Goal: Information Seeking & Learning: Learn about a topic

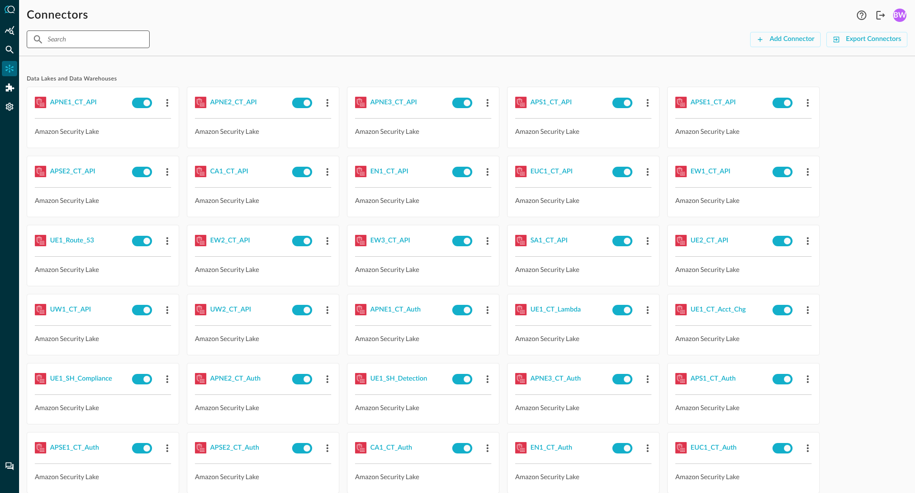
click at [75, 40] on input "text" at bounding box center [88, 39] width 80 height 18
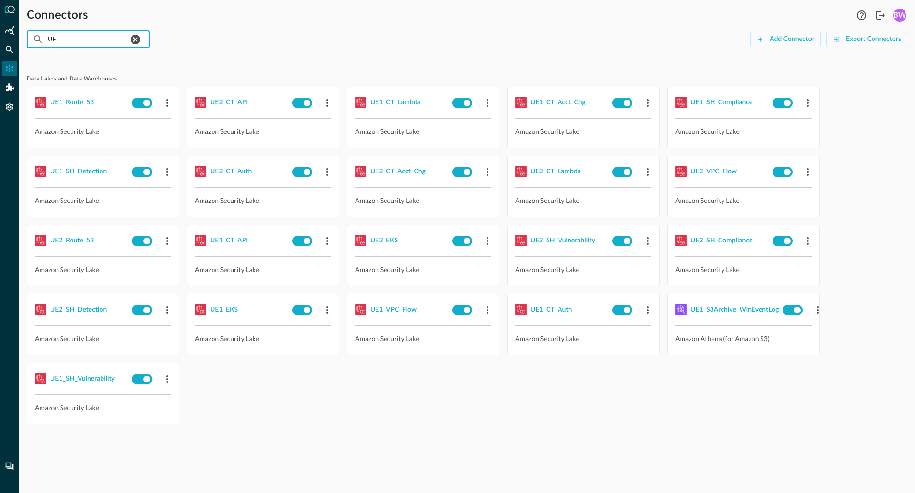
type input "UE1"
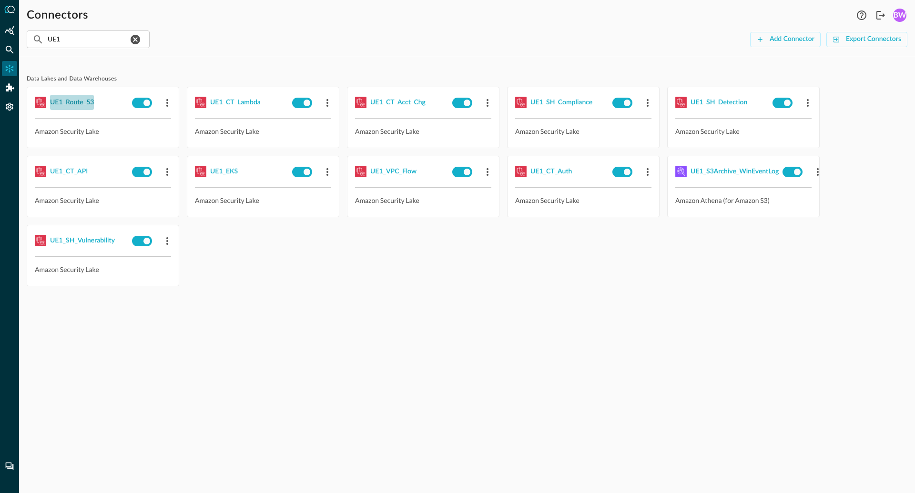
click at [67, 103] on div "UE1_Route_53" at bounding box center [72, 103] width 44 height 12
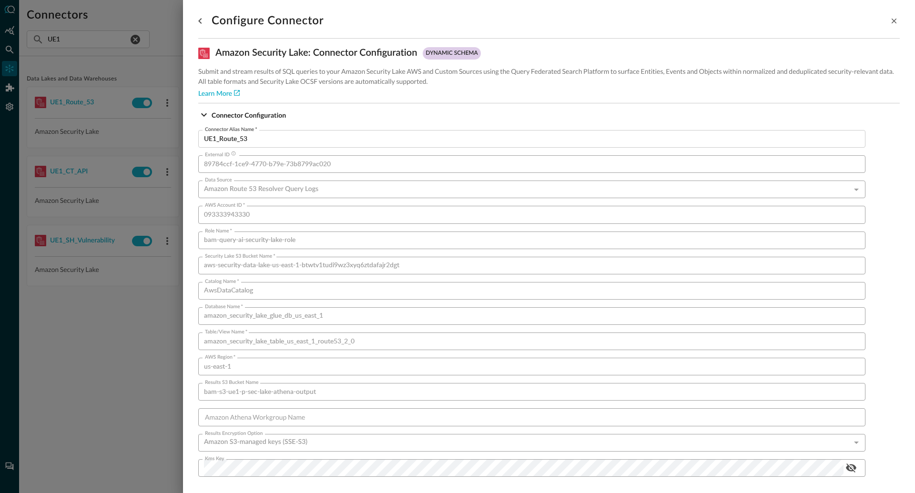
scroll to position [537, 0]
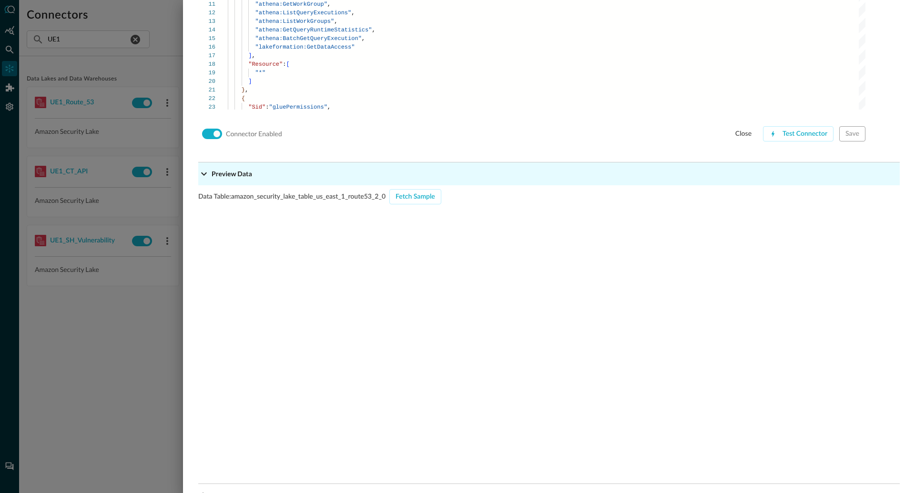
scroll to position [836, 0]
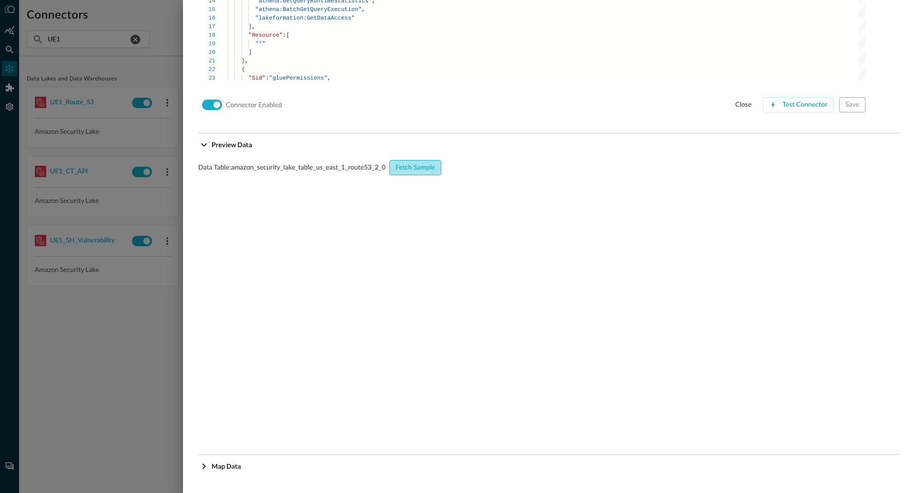
click at [423, 171] on div "Fetch Sample" at bounding box center [415, 168] width 40 height 12
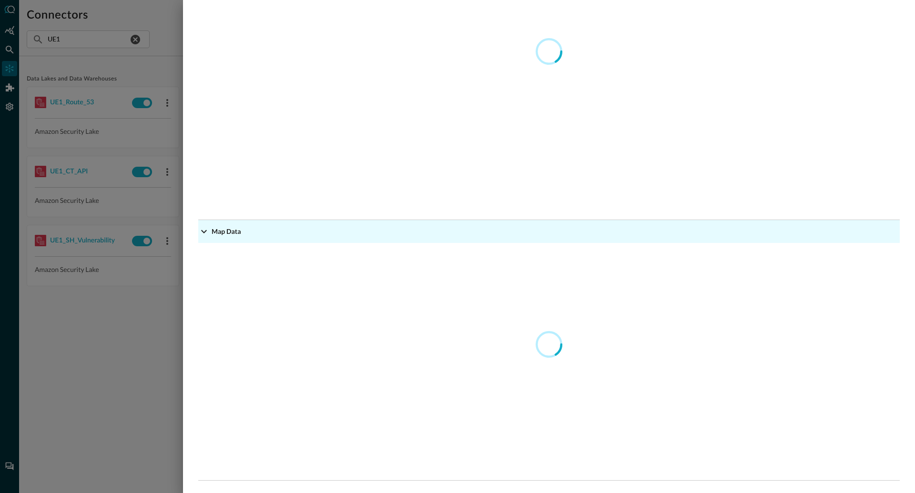
scroll to position [1074, 0]
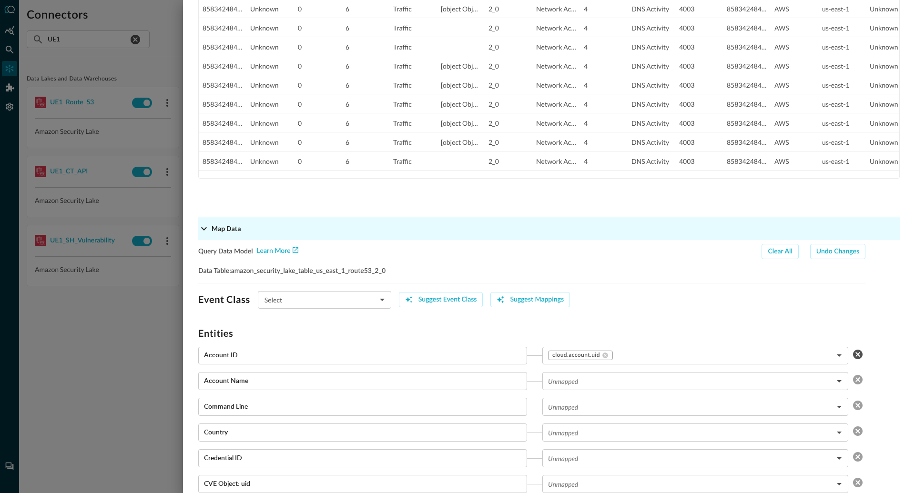
type input "CLASS_DNS_ACTIVITY"
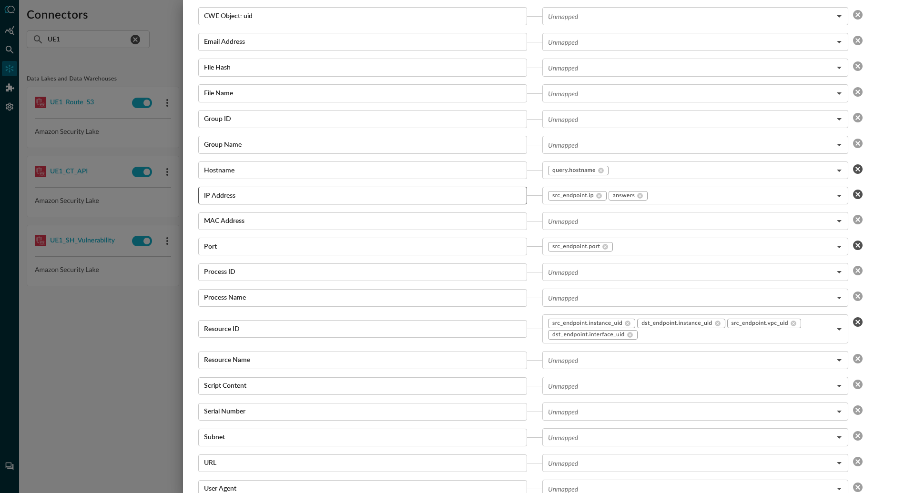
scroll to position [1693, 0]
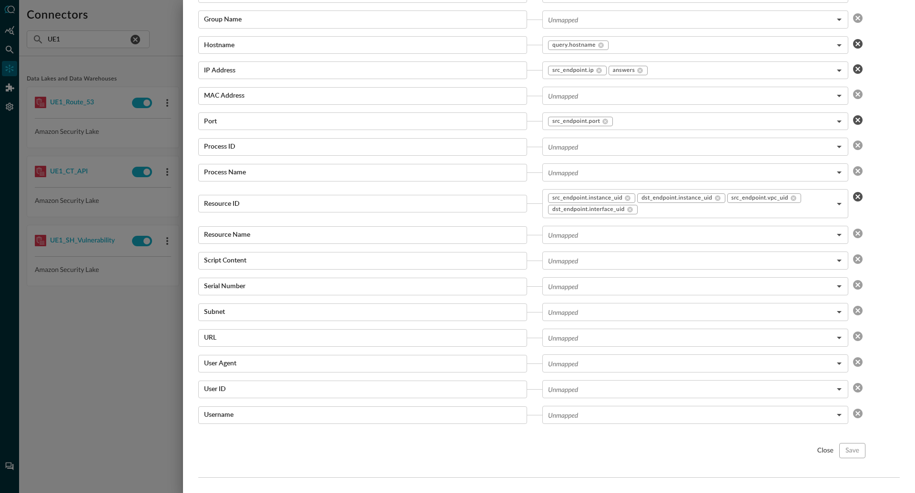
click at [117, 314] on div at bounding box center [457, 246] width 915 height 493
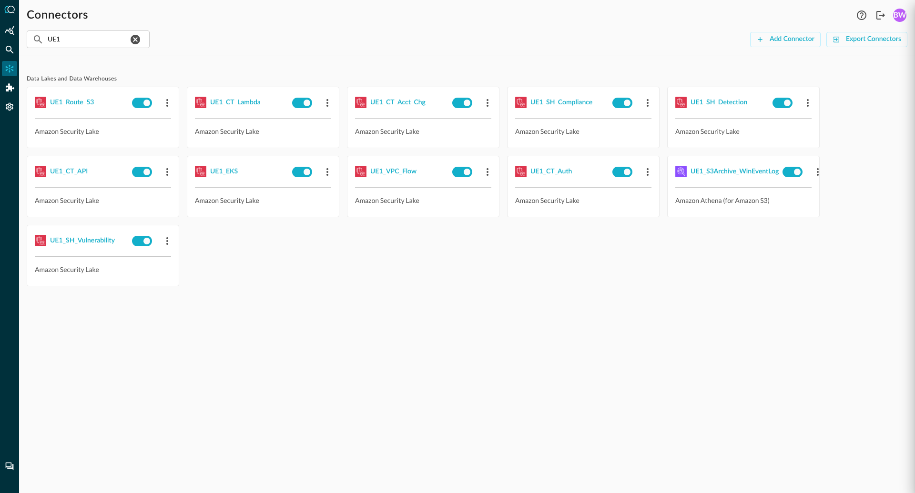
scroll to position [912, 0]
click at [239, 102] on div "UE1_CT_Lambda" at bounding box center [235, 103] width 51 height 12
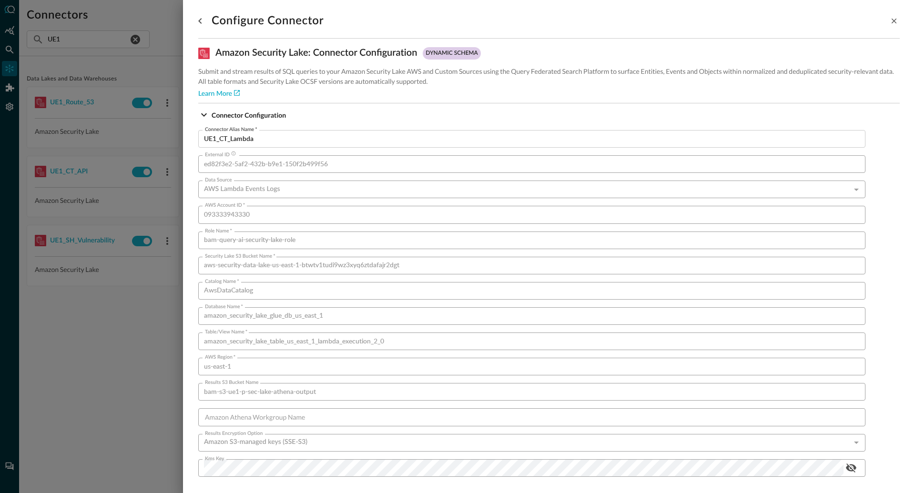
click at [79, 388] on div at bounding box center [457, 246] width 915 height 493
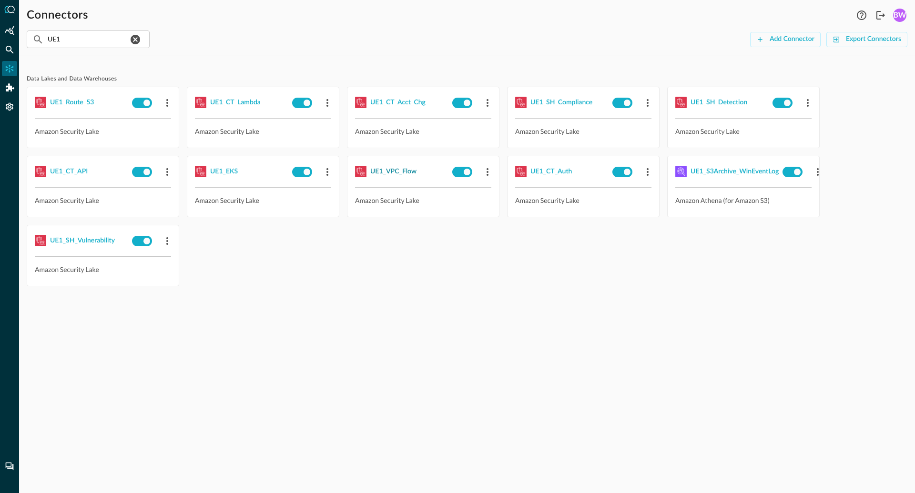
click at [397, 169] on div "UE1_VPC_Flow" at bounding box center [393, 172] width 46 height 12
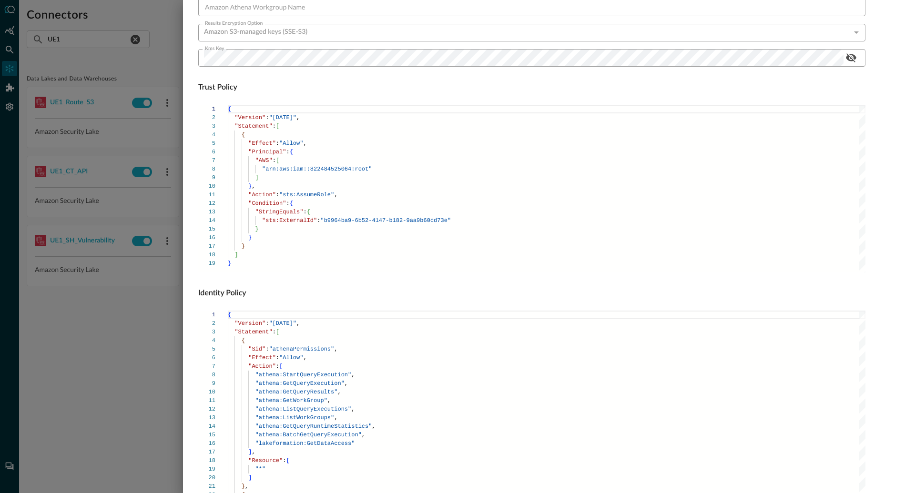
scroll to position [537, 0]
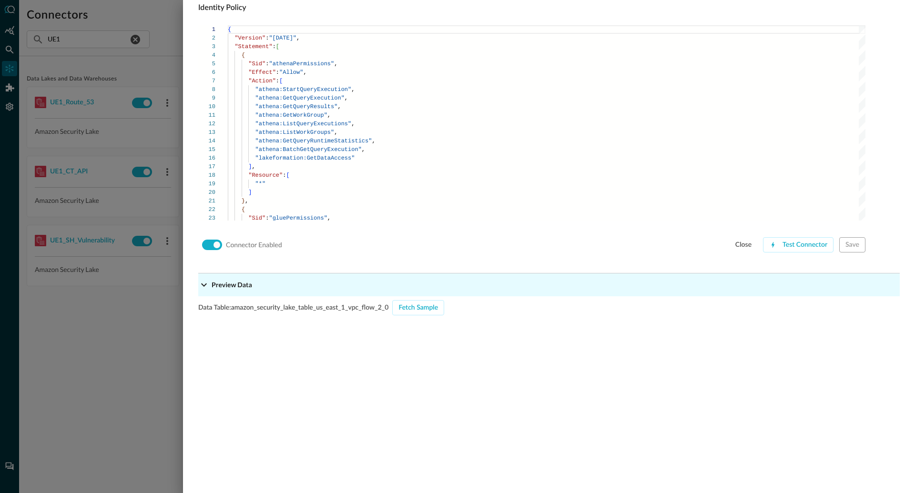
scroll to position [836, 0]
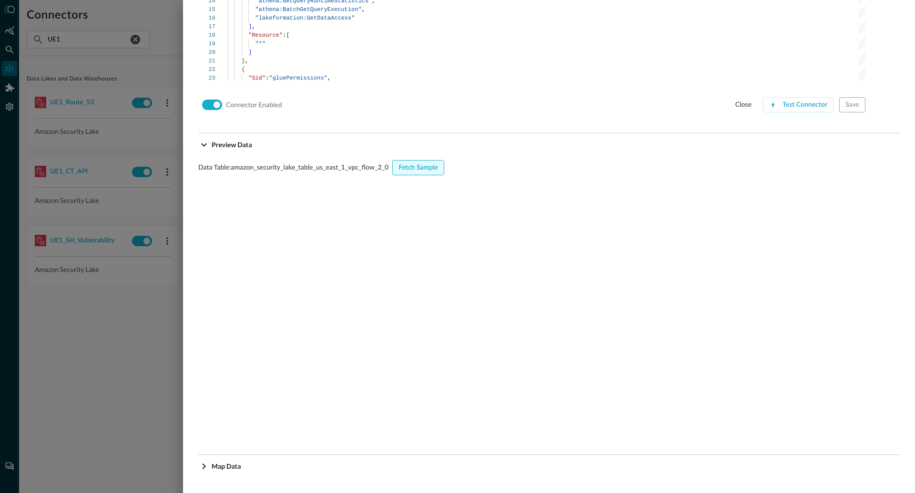
click at [429, 166] on div "Fetch Sample" at bounding box center [418, 168] width 40 height 12
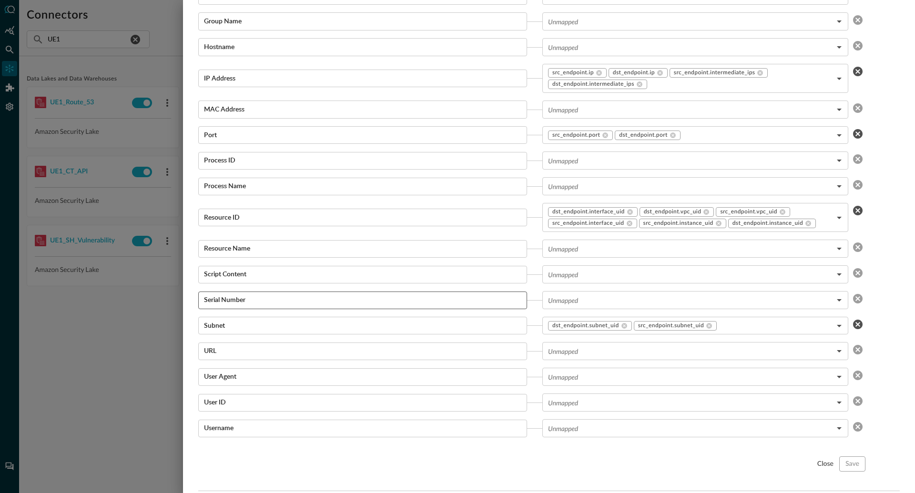
scroll to position [1704, 0]
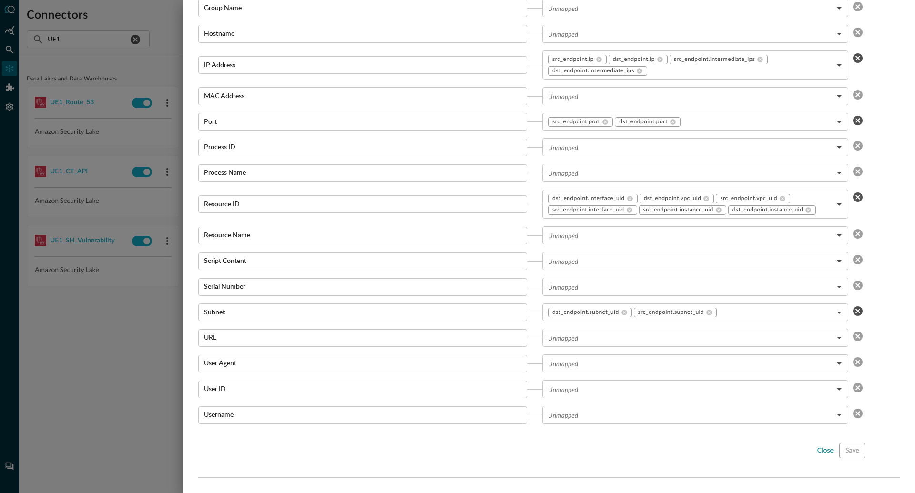
click at [821, 450] on div "close" at bounding box center [825, 451] width 16 height 12
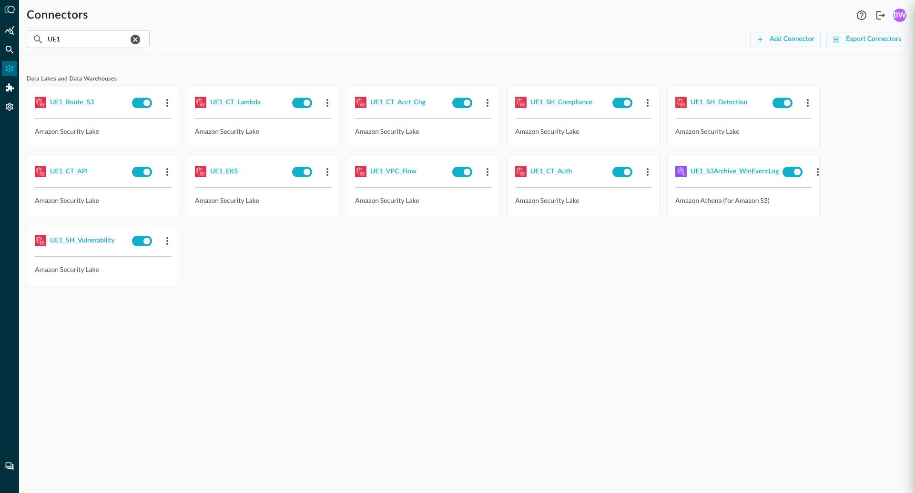
scroll to position [912, 0]
click at [259, 309] on div "Data Lakes and Data Warehouses UE1_Route_53 Amazon Security Lake UE1_CT_Lambda …" at bounding box center [467, 278] width 896 height 429
click at [559, 170] on div "UE1_CT_Auth" at bounding box center [550, 172] width 41 height 12
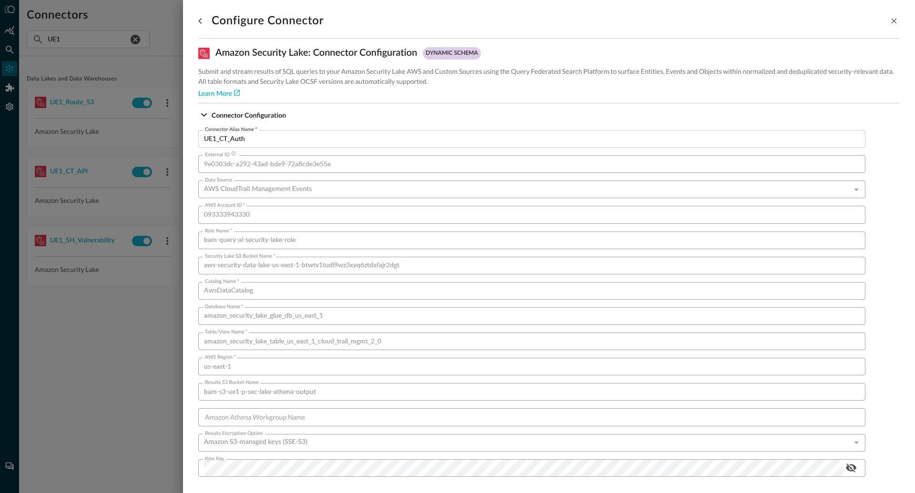
scroll to position [537, 0]
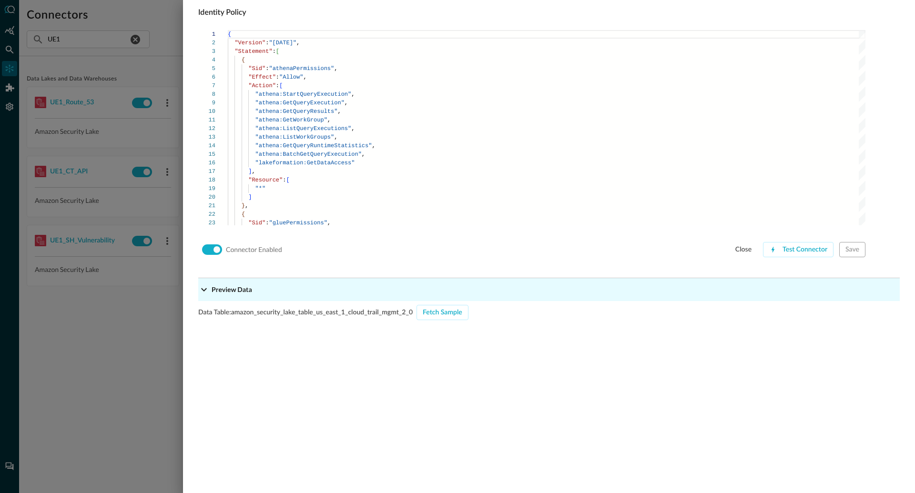
scroll to position [836, 0]
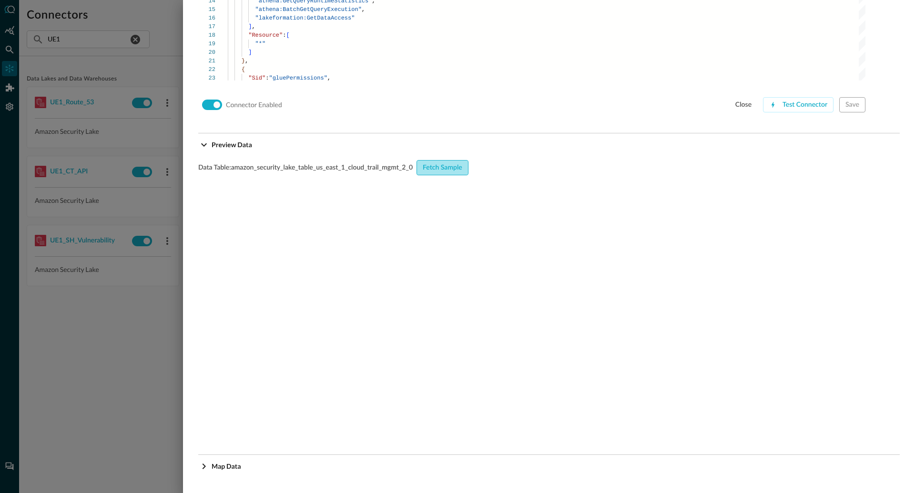
click at [451, 166] on div "Fetch Sample" at bounding box center [443, 168] width 40 height 12
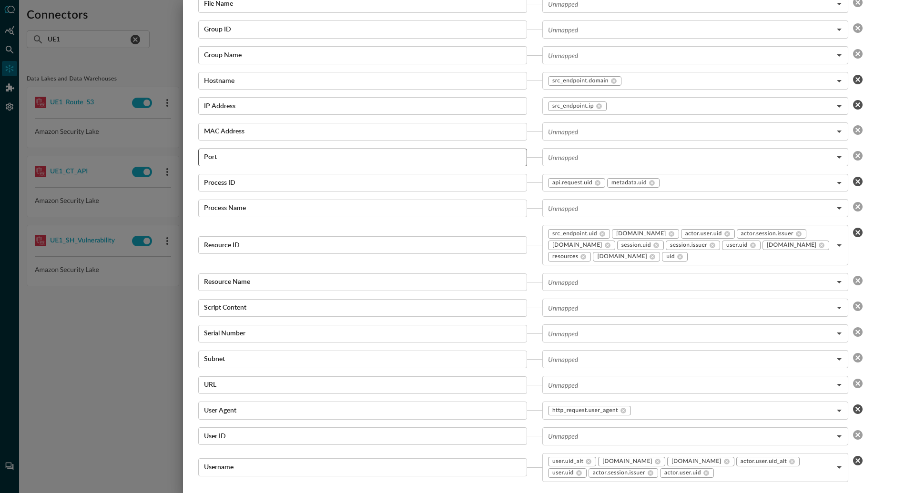
scroll to position [1688, 0]
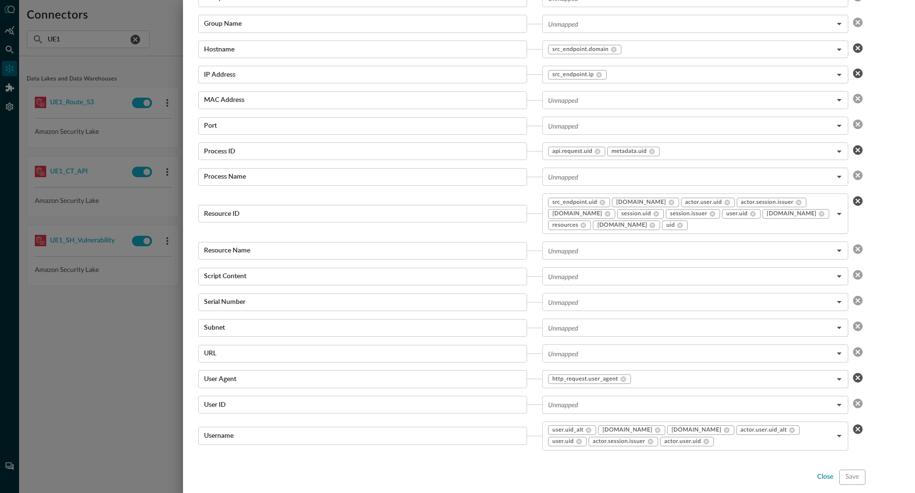
click at [825, 475] on div "close" at bounding box center [825, 477] width 16 height 12
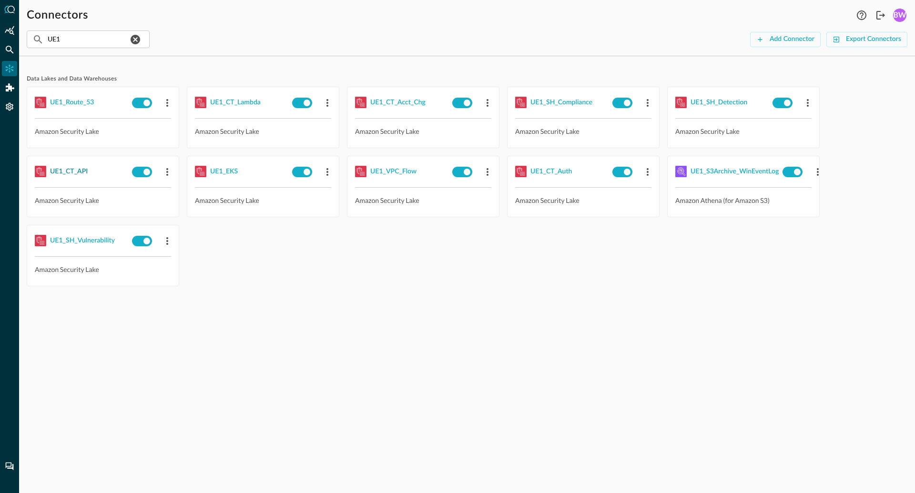
click at [71, 174] on div "UE1_CT_API" at bounding box center [69, 172] width 38 height 12
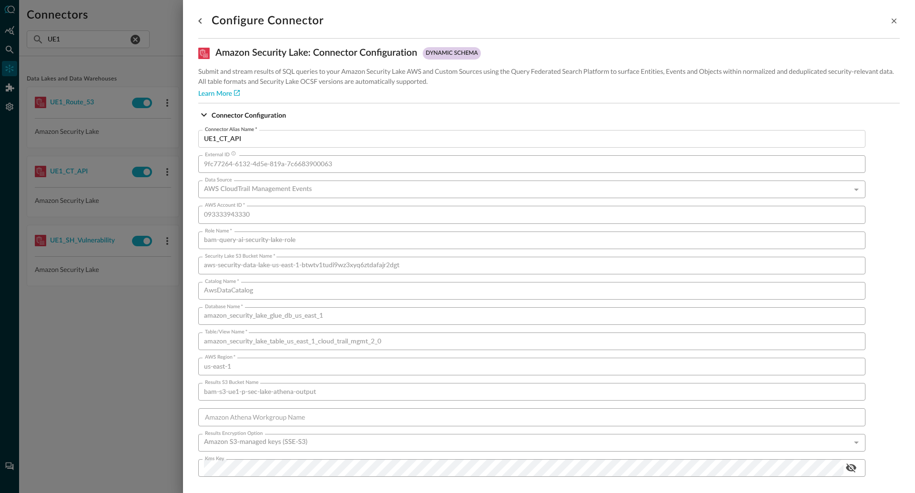
scroll to position [537, 0]
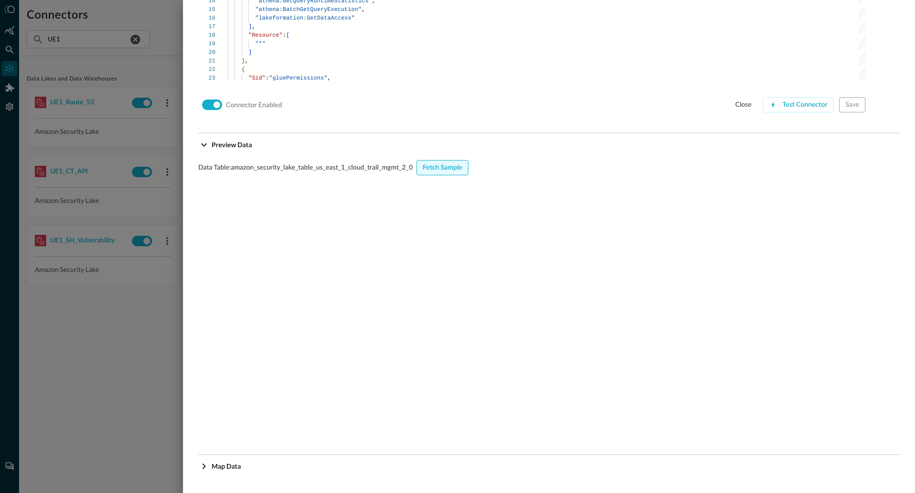
click at [441, 173] on div "Fetch Sample" at bounding box center [443, 168] width 40 height 12
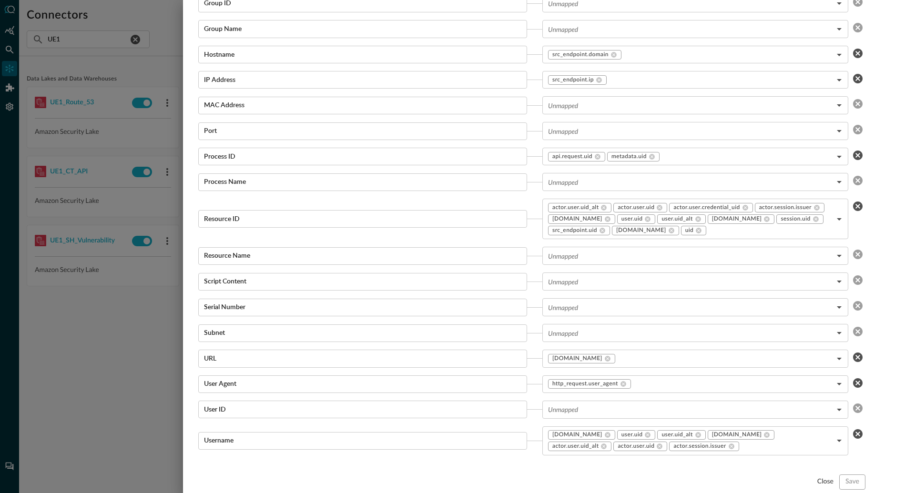
scroll to position [1684, 0]
click at [826, 481] on div "close" at bounding box center [825, 481] width 16 height 12
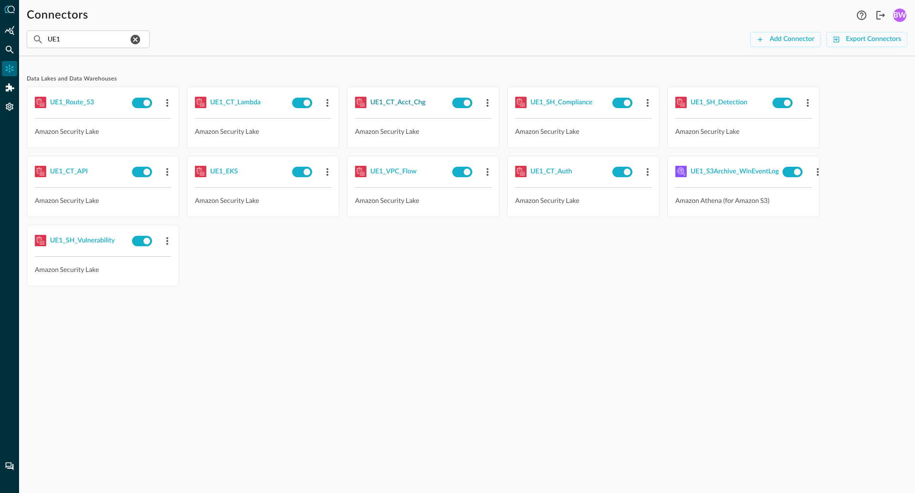
click at [394, 103] on div "UE1_CT_Acct_Chg" at bounding box center [397, 103] width 55 height 12
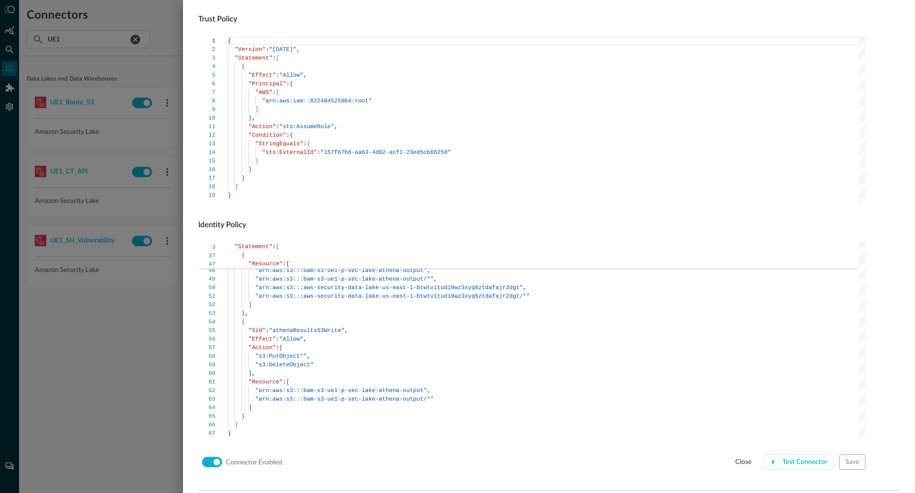
scroll to position [537, 0]
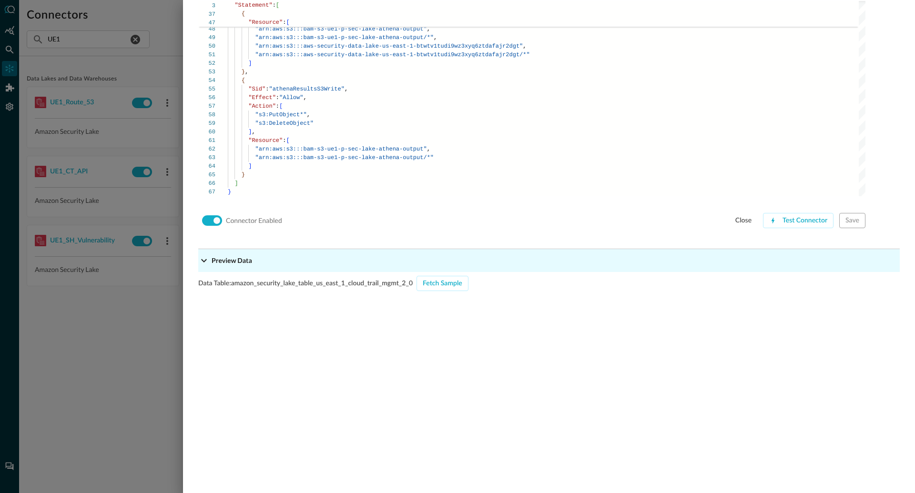
scroll to position [836, 0]
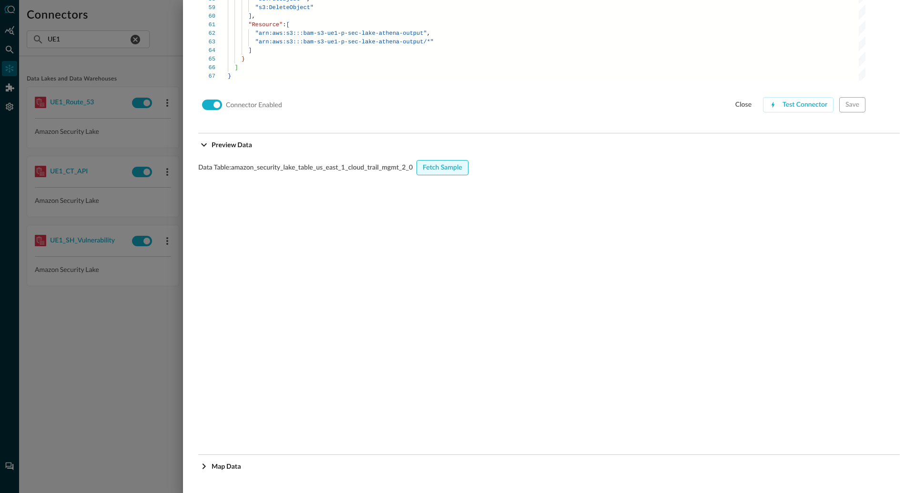
click at [446, 169] on div "Fetch Sample" at bounding box center [443, 168] width 40 height 12
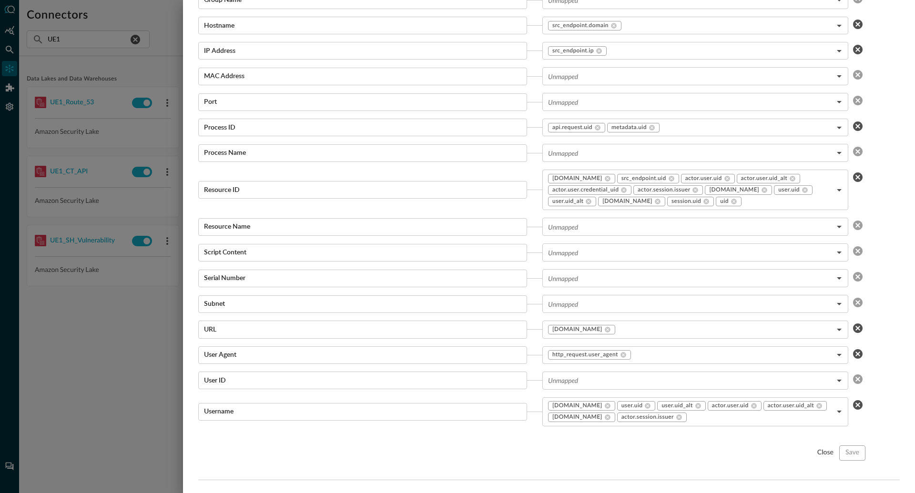
scroll to position [1714, 0]
click at [112, 316] on div at bounding box center [457, 246] width 915 height 493
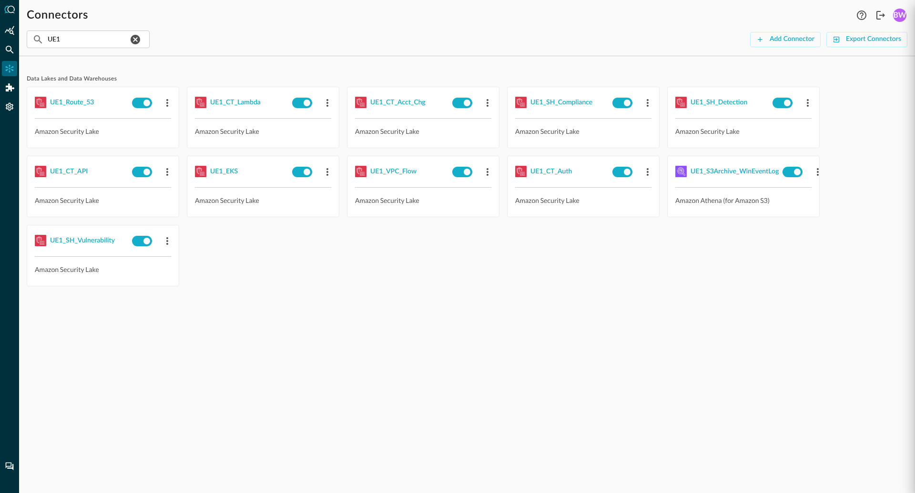
scroll to position [912, 0]
click at [250, 101] on div "UE1_CT_Lambda" at bounding box center [235, 103] width 51 height 12
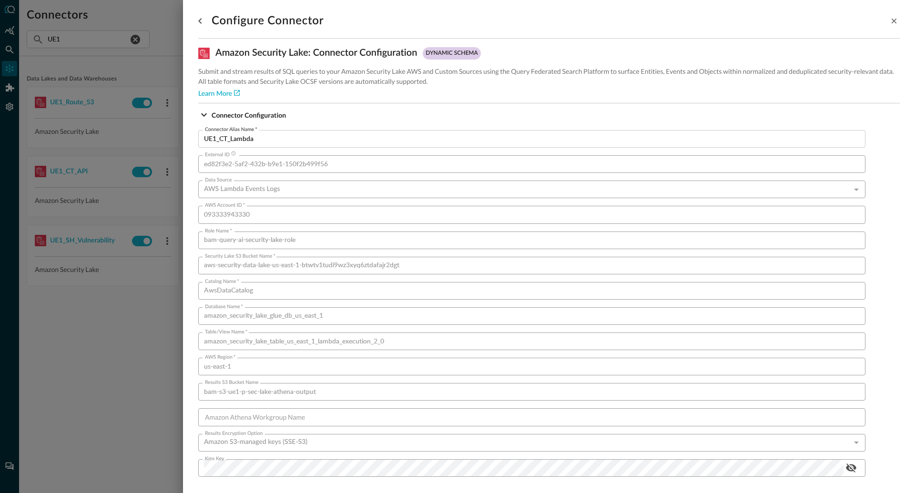
scroll to position [537, 0]
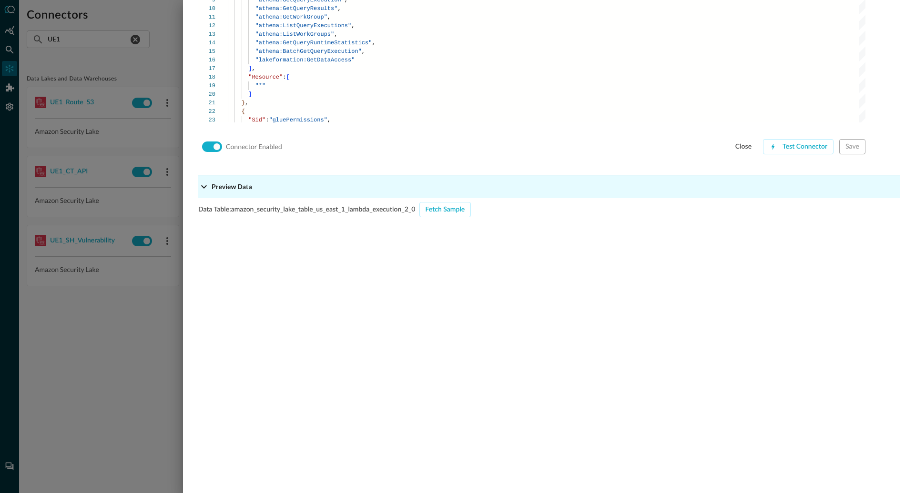
scroll to position [836, 0]
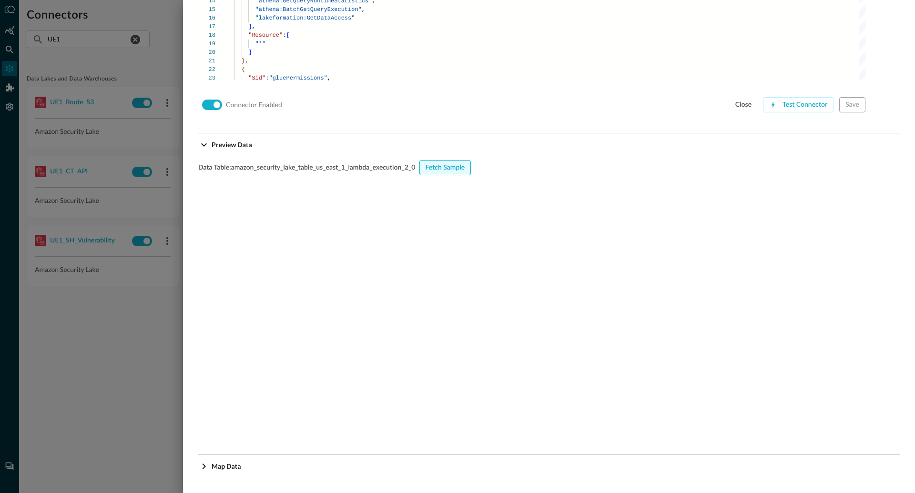
click at [442, 166] on div "Fetch Sample" at bounding box center [446, 168] width 40 height 12
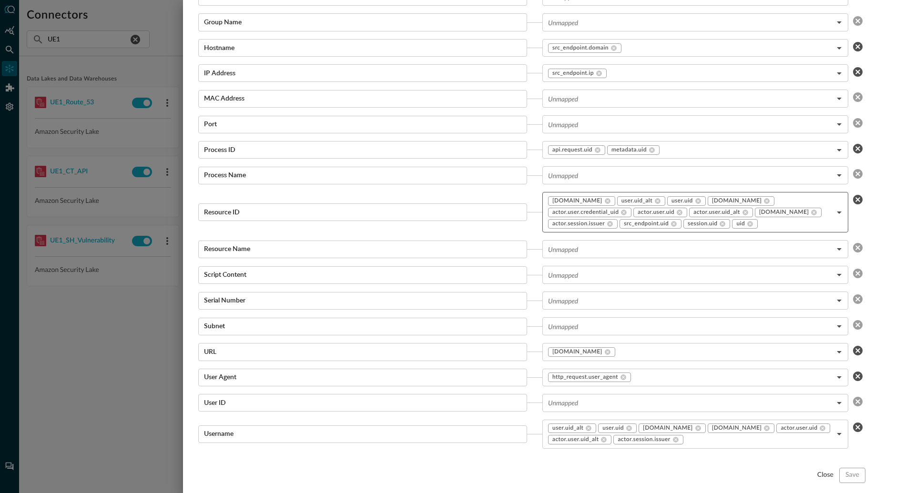
scroll to position [1714, 0]
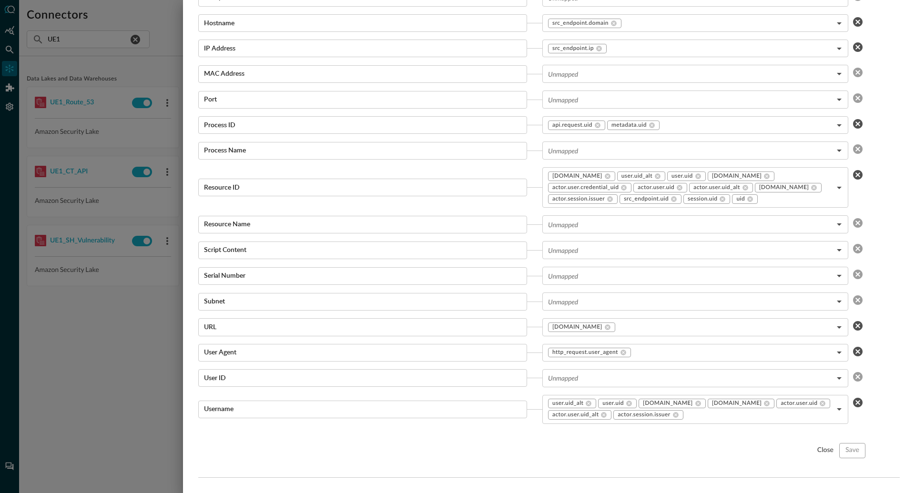
click at [120, 352] on div at bounding box center [457, 246] width 915 height 493
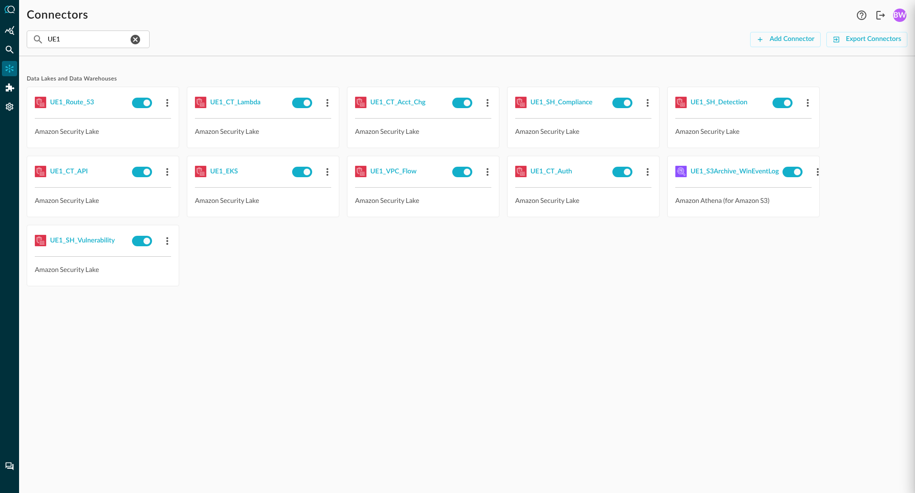
scroll to position [912, 0]
click at [228, 167] on div "UE1_EKS" at bounding box center [224, 172] width 28 height 12
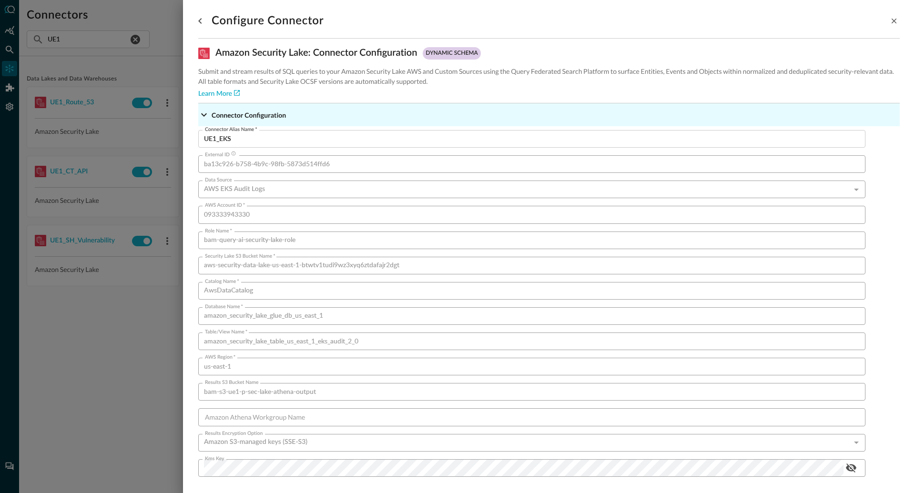
scroll to position [537, 0]
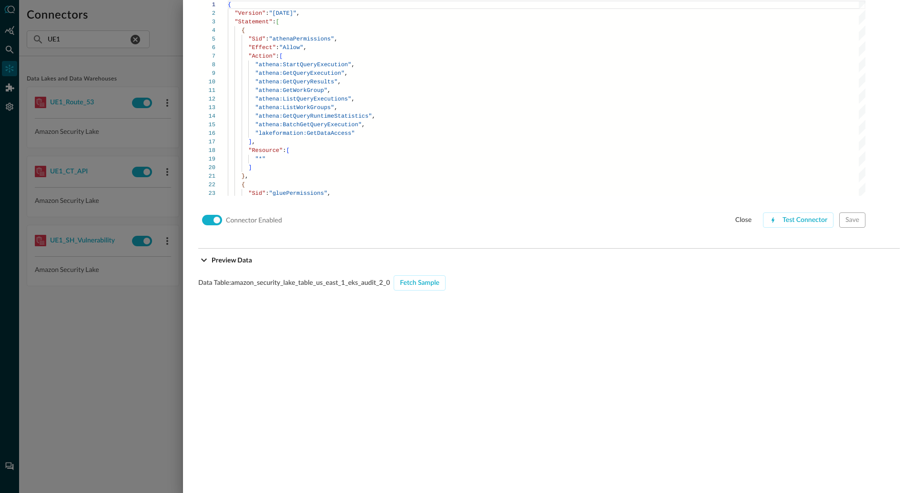
scroll to position [836, 0]
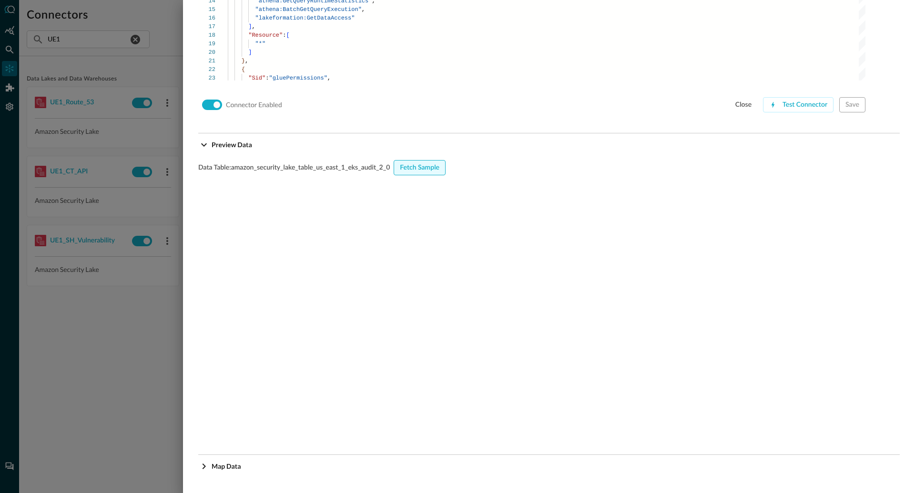
click at [427, 168] on div "Fetch Sample" at bounding box center [420, 168] width 40 height 12
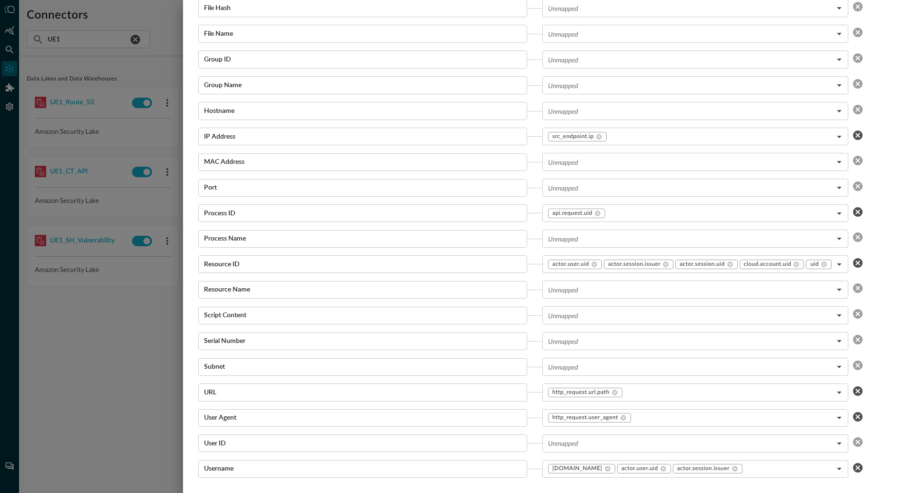
scroll to position [1687, 0]
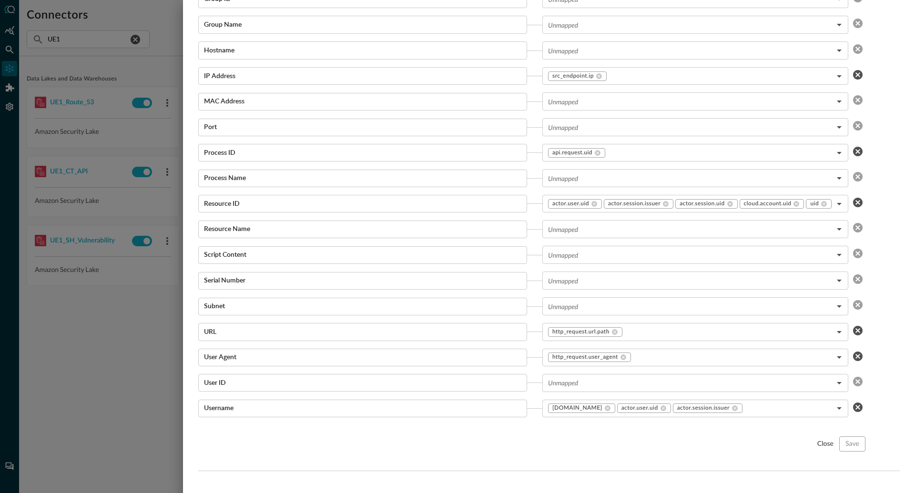
click at [131, 371] on div at bounding box center [457, 246] width 915 height 493
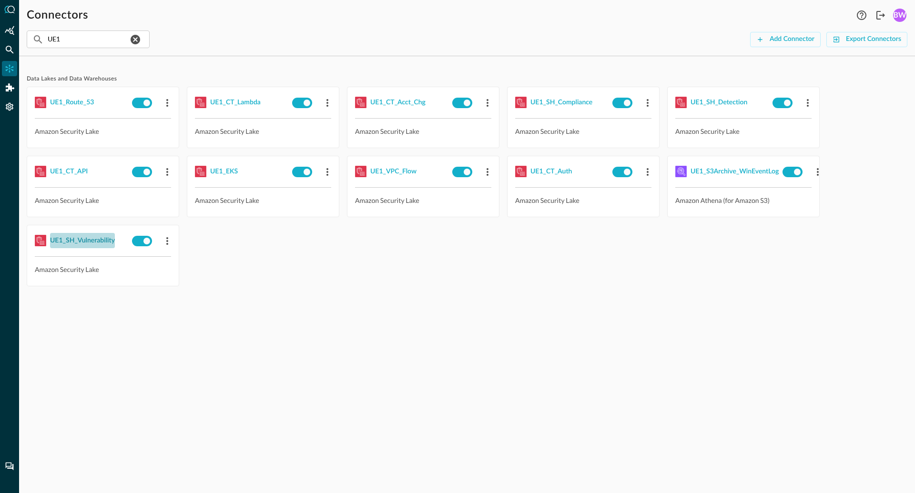
click at [90, 242] on div "UE1_SH_Vulnerability" at bounding box center [82, 241] width 65 height 12
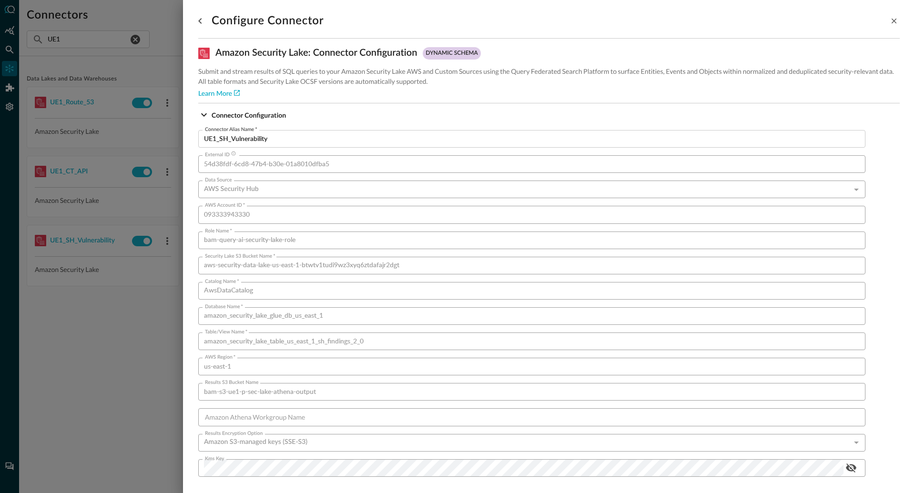
scroll to position [537, 0]
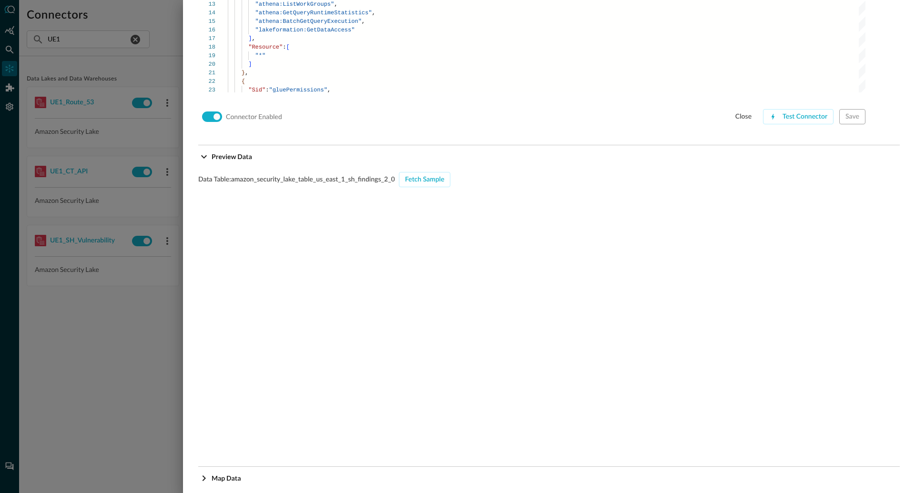
scroll to position [836, 0]
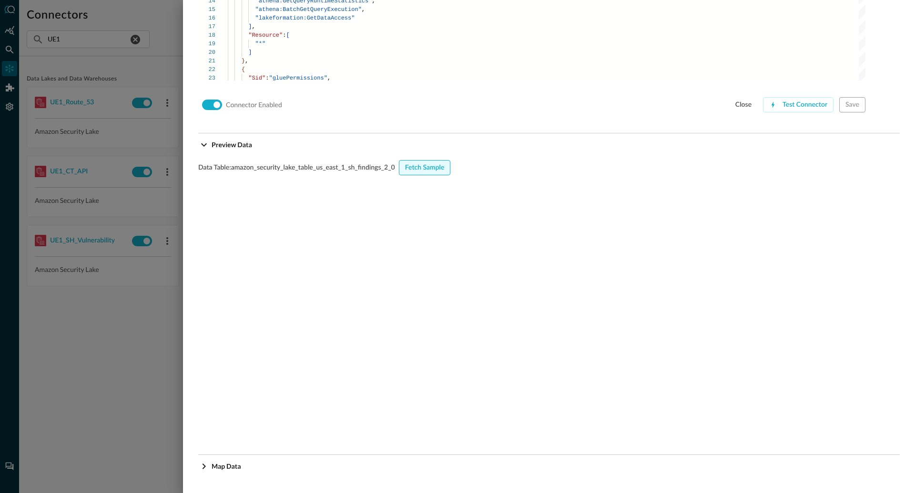
click at [431, 165] on div "Fetch Sample" at bounding box center [425, 168] width 40 height 12
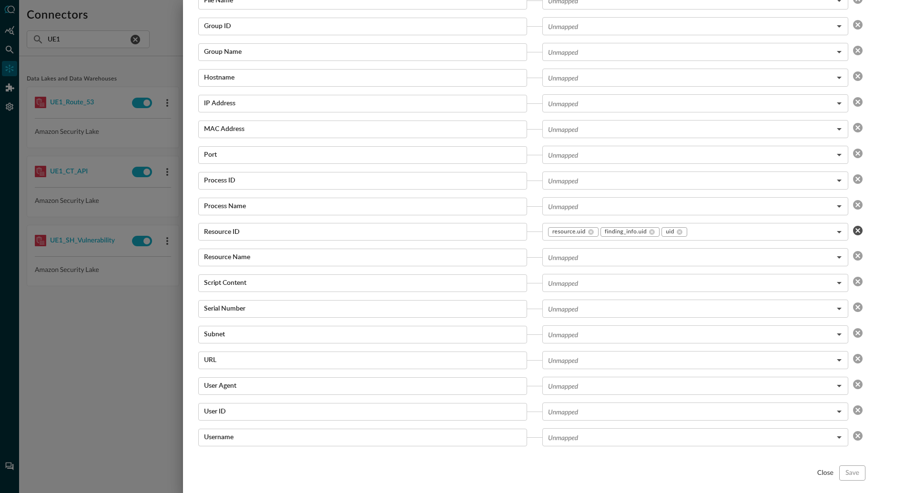
scroll to position [1693, 0]
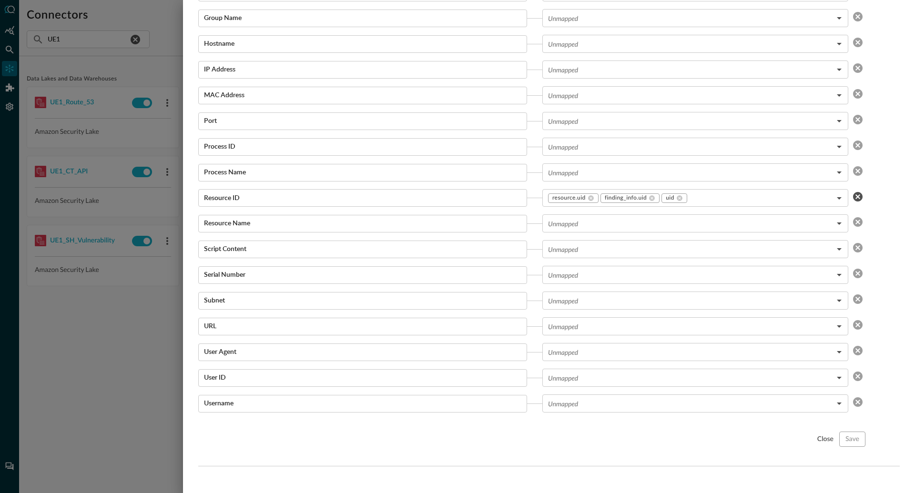
click at [131, 393] on div at bounding box center [457, 246] width 915 height 493
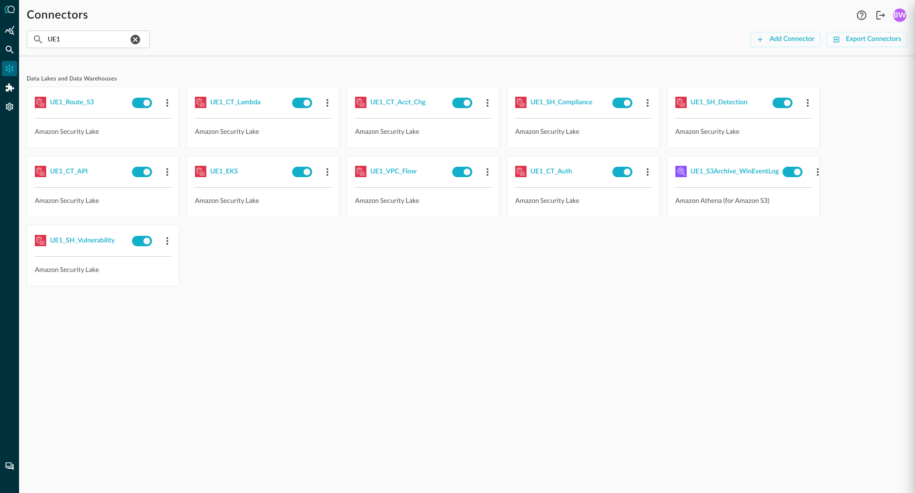
scroll to position [912, 0]
click at [558, 102] on div "UE1_SH_Compliance" at bounding box center [561, 103] width 62 height 12
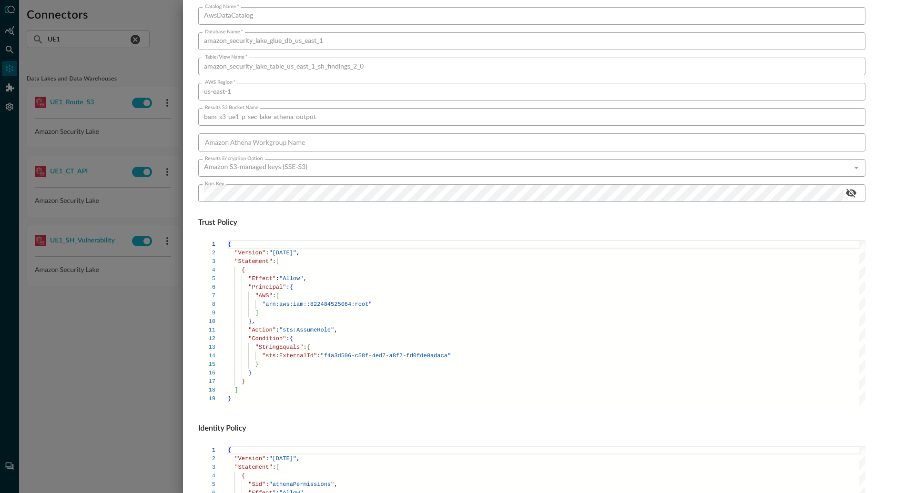
scroll to position [537, 0]
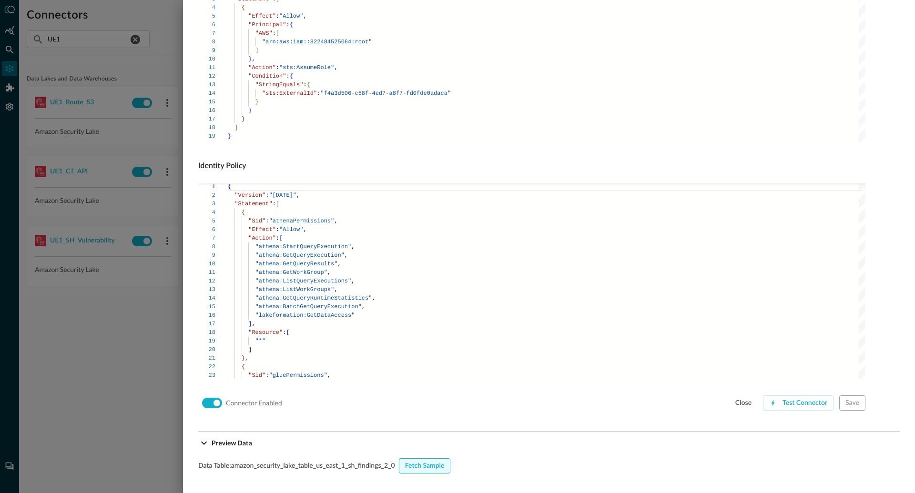
click at [413, 462] on div "Fetch Sample" at bounding box center [425, 466] width 40 height 12
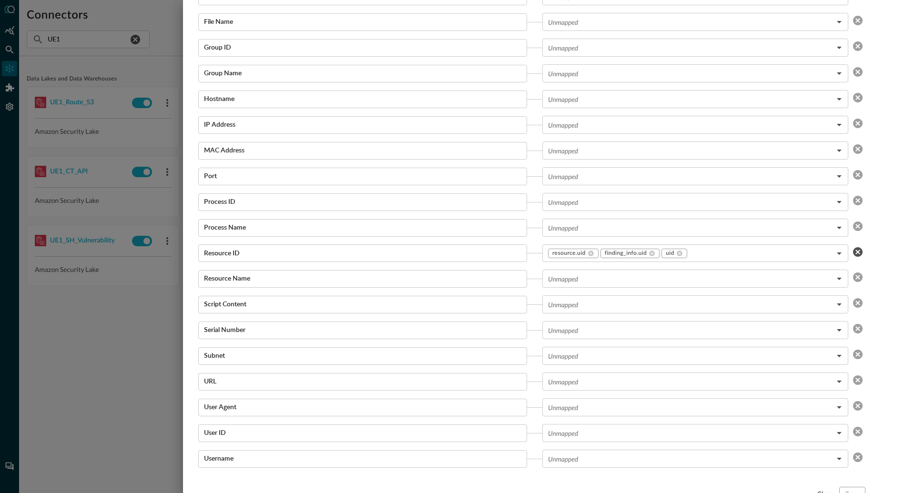
scroll to position [1693, 0]
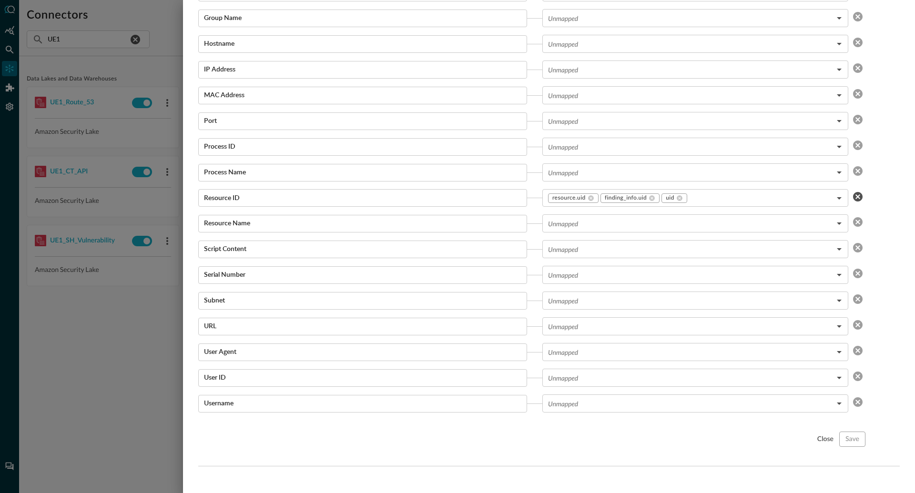
click at [108, 311] on div at bounding box center [457, 246] width 915 height 493
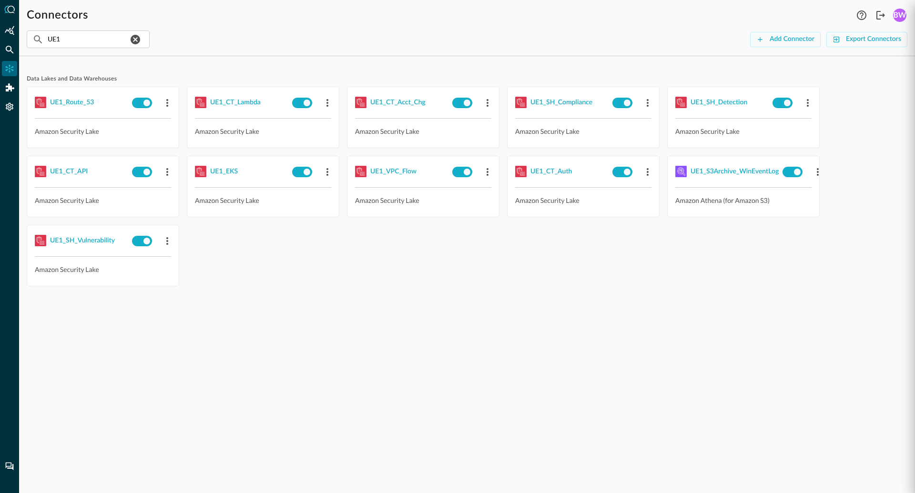
scroll to position [912, 0]
click at [718, 97] on div "UE1_SH_Detection" at bounding box center [718, 103] width 57 height 12
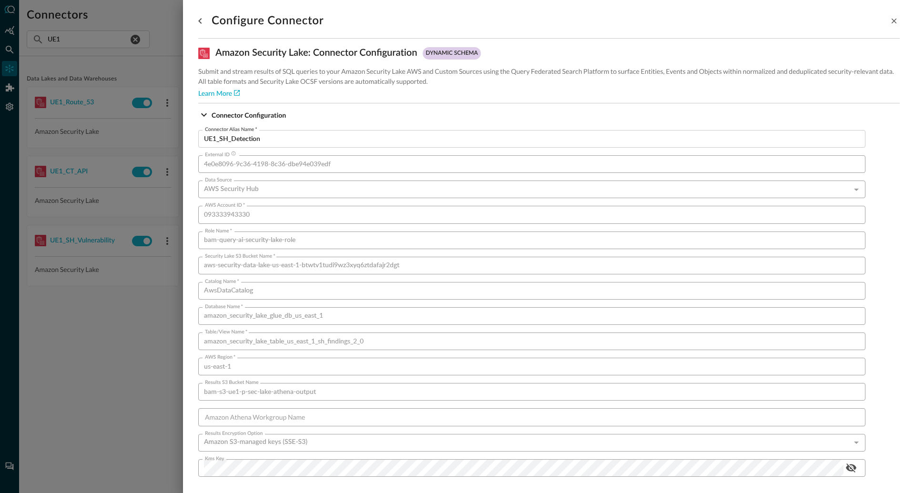
scroll to position [537, 0]
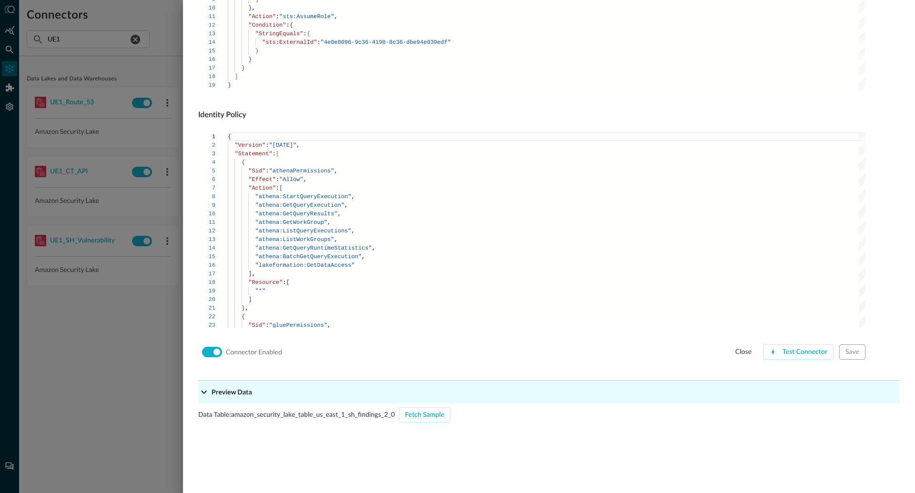
scroll to position [593, 0]
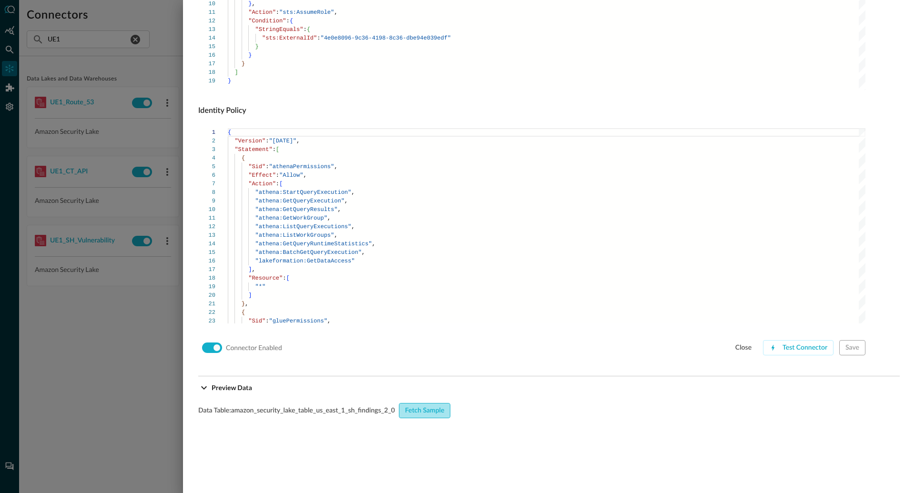
click at [446, 412] on button "Fetch Sample" at bounding box center [425, 410] width 52 height 15
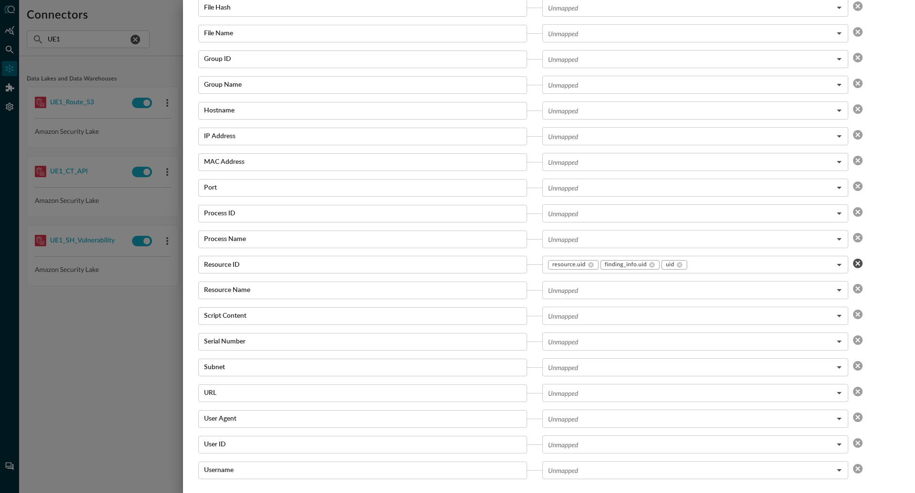
scroll to position [1693, 0]
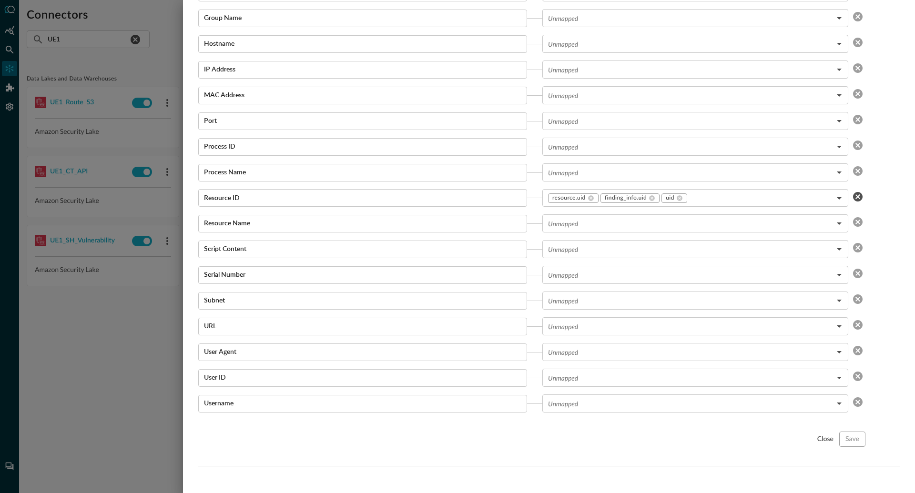
click at [101, 343] on div at bounding box center [457, 246] width 915 height 493
